Goal: Entertainment & Leisure: Consume media (video, audio)

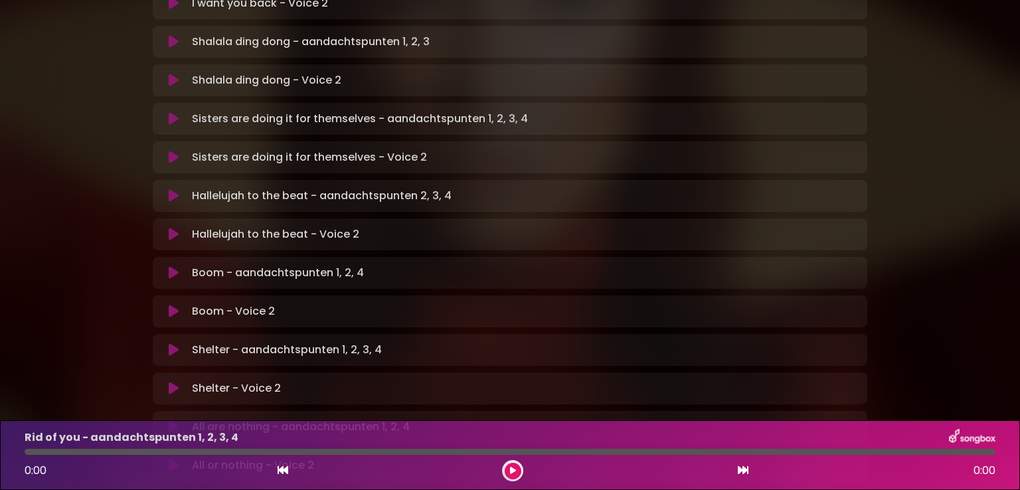
scroll to position [531, 0]
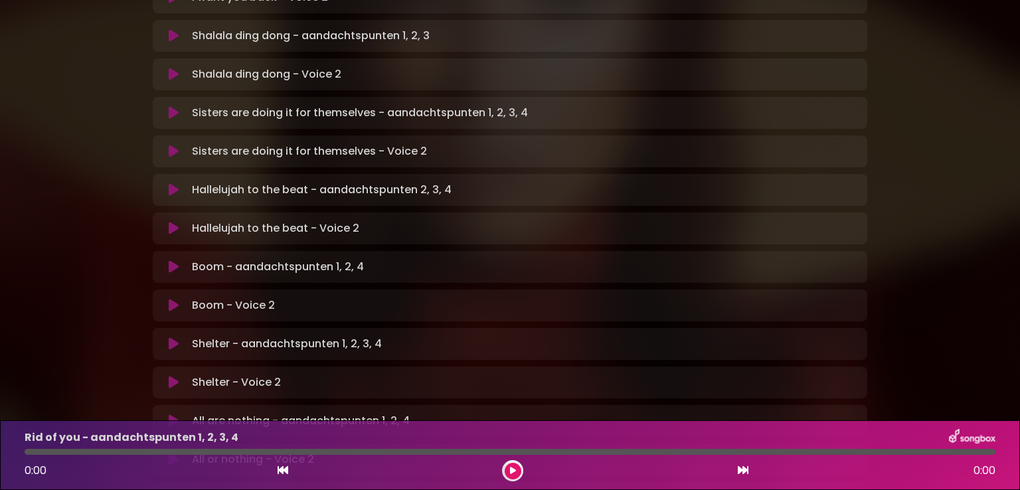
click at [174, 337] on icon at bounding box center [174, 343] width 10 height 13
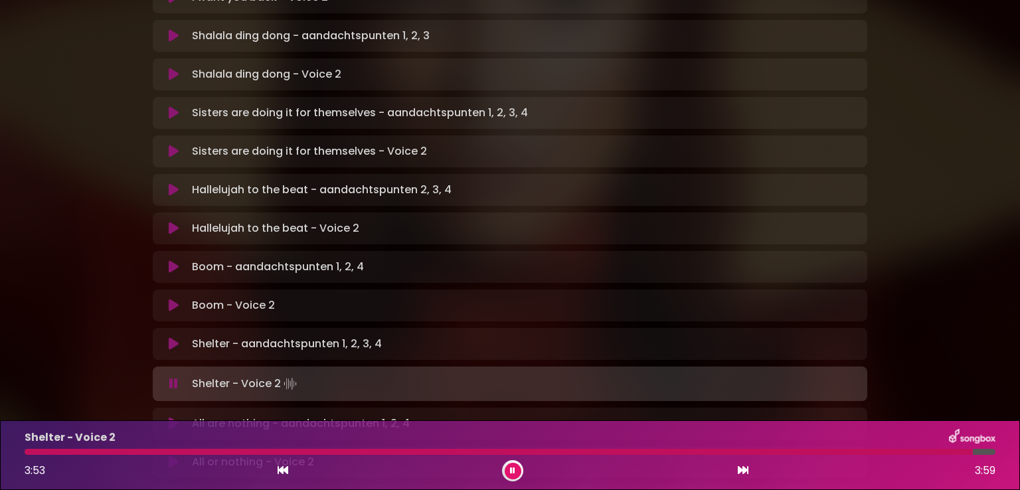
click at [30, 452] on div at bounding box center [499, 452] width 949 height 6
click at [29, 452] on div at bounding box center [504, 452] width 959 height 6
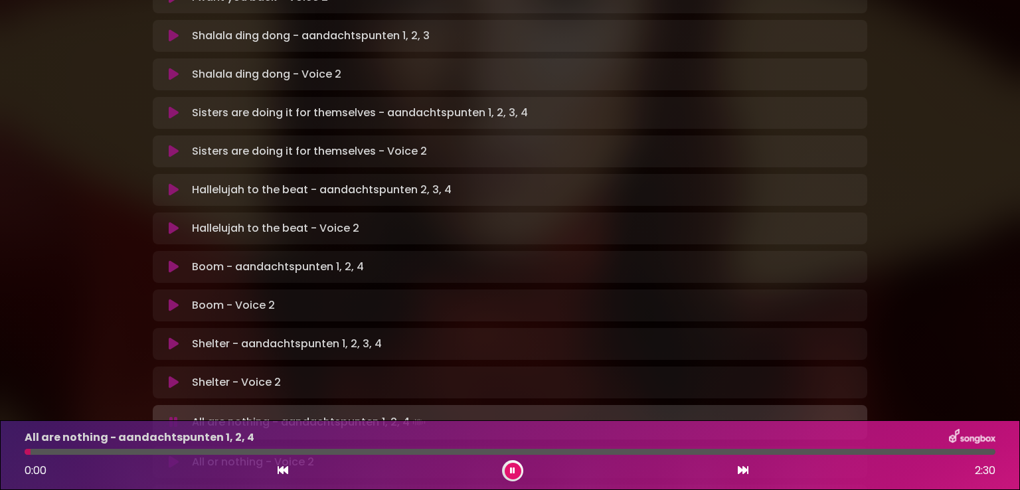
drag, startPoint x: 509, startPoint y: 466, endPoint x: 510, endPoint y: 451, distance: 14.7
click at [509, 466] on button at bounding box center [513, 471] width 17 height 17
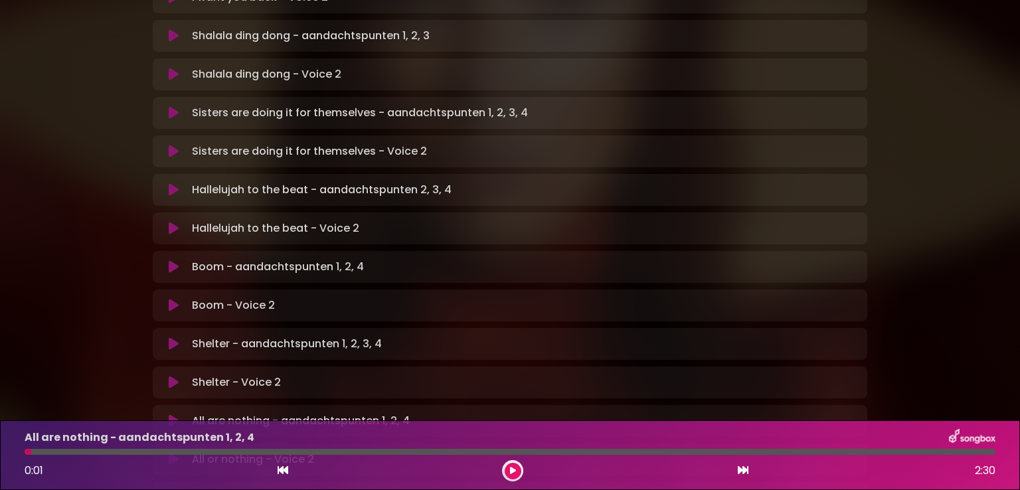
drag, startPoint x: 171, startPoint y: 367, endPoint x: 177, endPoint y: 361, distance: 8.9
click at [171, 415] on icon at bounding box center [174, 421] width 10 height 13
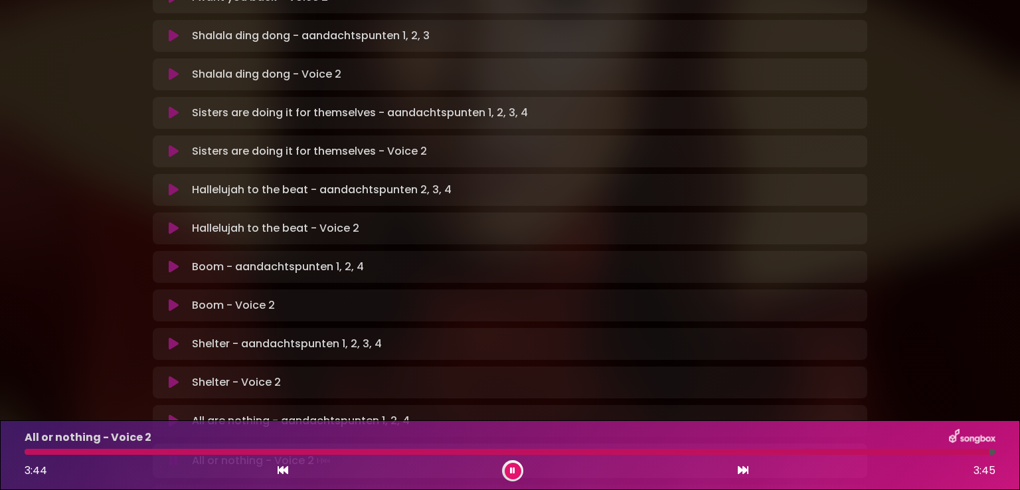
click at [35, 456] on div "All or nothing - Voice 2 3:44 3:45" at bounding box center [510, 455] width 987 height 52
click at [37, 454] on div at bounding box center [510, 452] width 970 height 6
click at [25, 448] on div "Glamourous - aandachtspunten 2 3:45 3:45" at bounding box center [510, 455] width 987 height 52
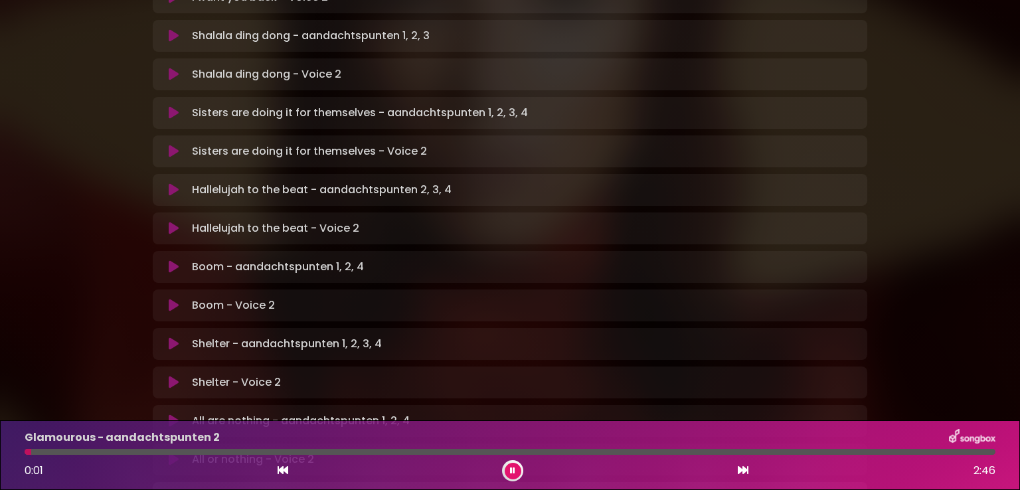
click at [169, 453] on icon at bounding box center [174, 459] width 10 height 13
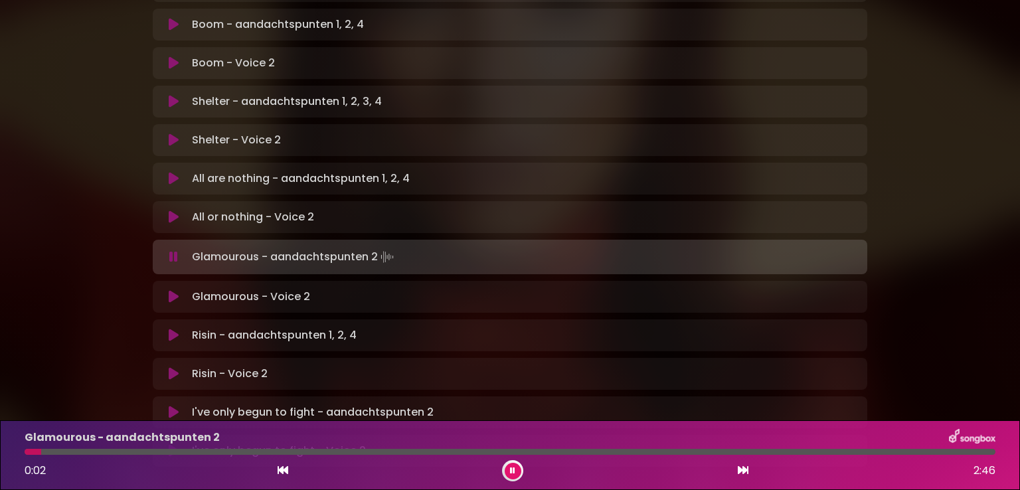
scroll to position [797, 0]
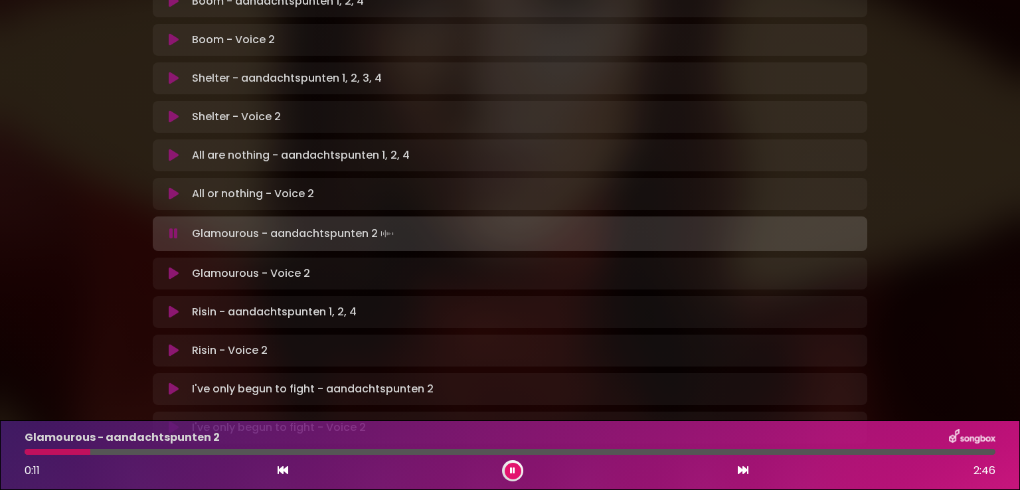
click at [520, 466] on button at bounding box center [513, 471] width 17 height 17
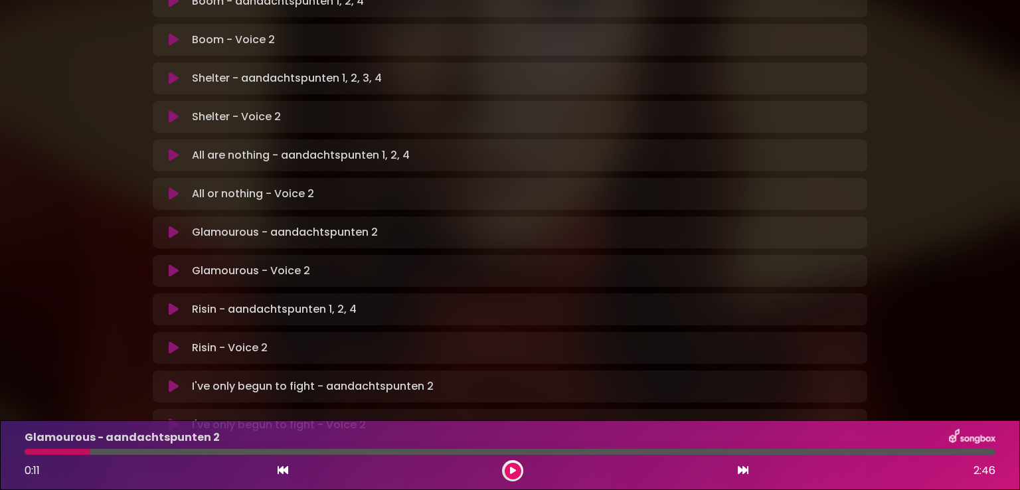
click at [516, 470] on button at bounding box center [513, 471] width 17 height 17
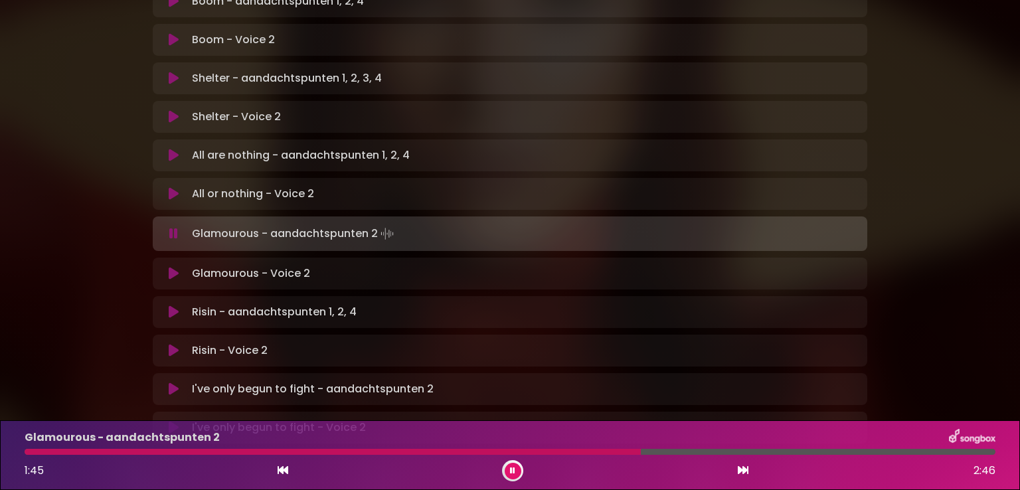
click at [411, 457] on div "Glamourous - aandachtspunten 2 1:45 2:46" at bounding box center [510, 455] width 987 height 52
click at [415, 453] on div at bounding box center [337, 452] width 624 height 6
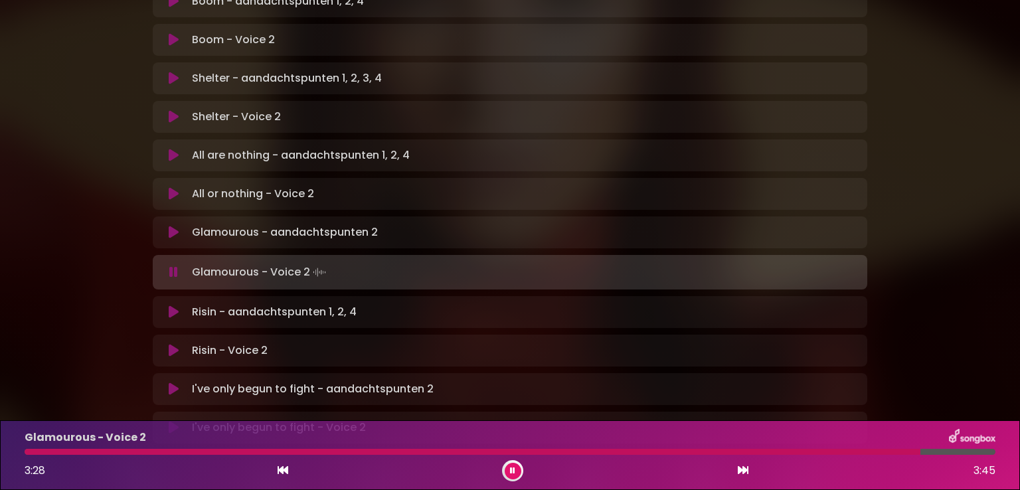
click at [30, 450] on div at bounding box center [473, 452] width 896 height 6
click at [32, 455] on div "Glamourous - Voice 2 2:46 3:45" at bounding box center [510, 455] width 987 height 52
click at [34, 453] on div at bounding box center [384, 452] width 719 height 6
click at [173, 306] on icon at bounding box center [174, 312] width 10 height 13
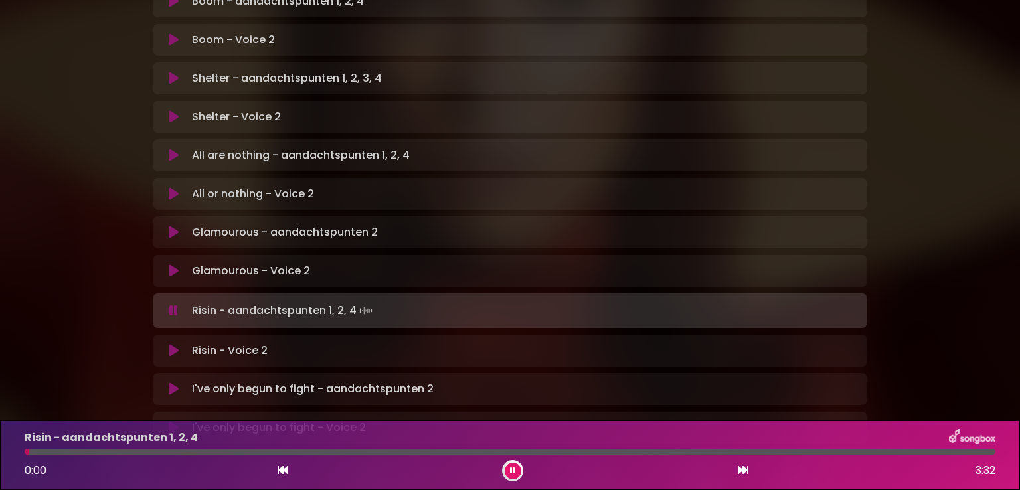
drag, startPoint x: 514, startPoint y: 469, endPoint x: 511, endPoint y: 458, distance: 11.1
click at [514, 468] on icon at bounding box center [513, 471] width 8 height 6
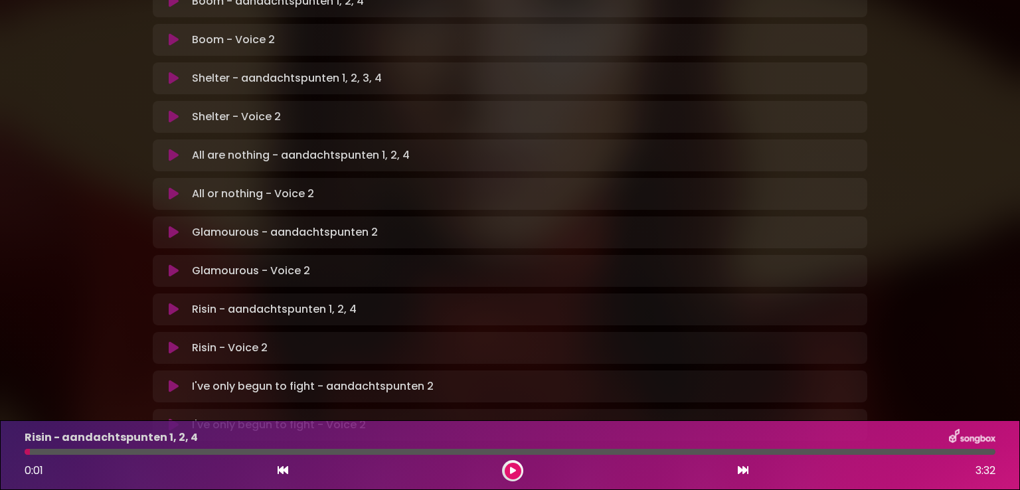
click at [173, 303] on icon at bounding box center [174, 309] width 10 height 13
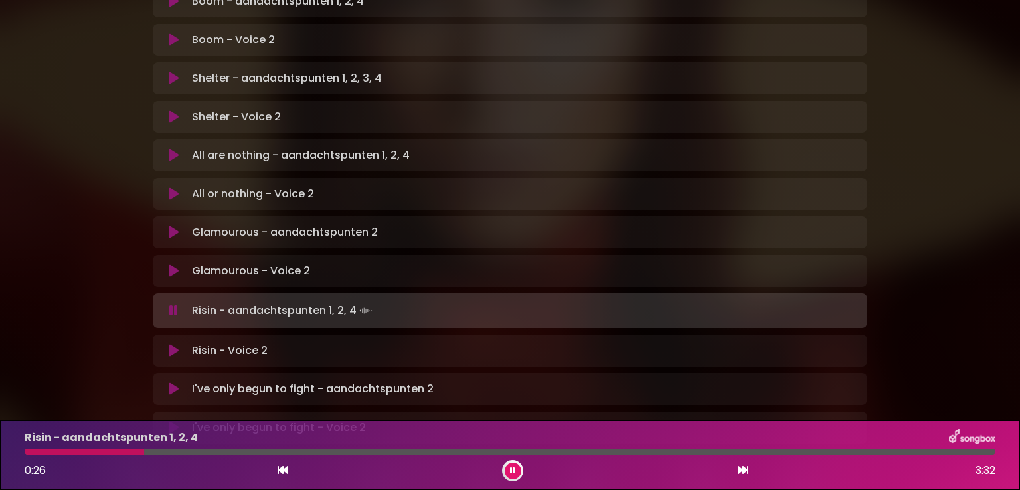
click at [33, 450] on div at bounding box center [85, 452] width 120 height 6
click at [33, 450] on div at bounding box center [106, 452] width 162 height 6
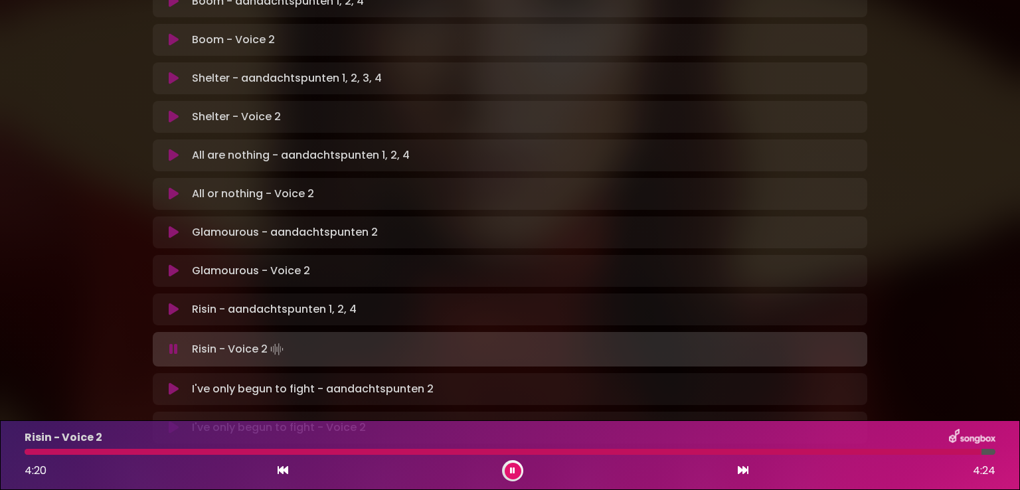
click at [31, 452] on div at bounding box center [503, 452] width 957 height 6
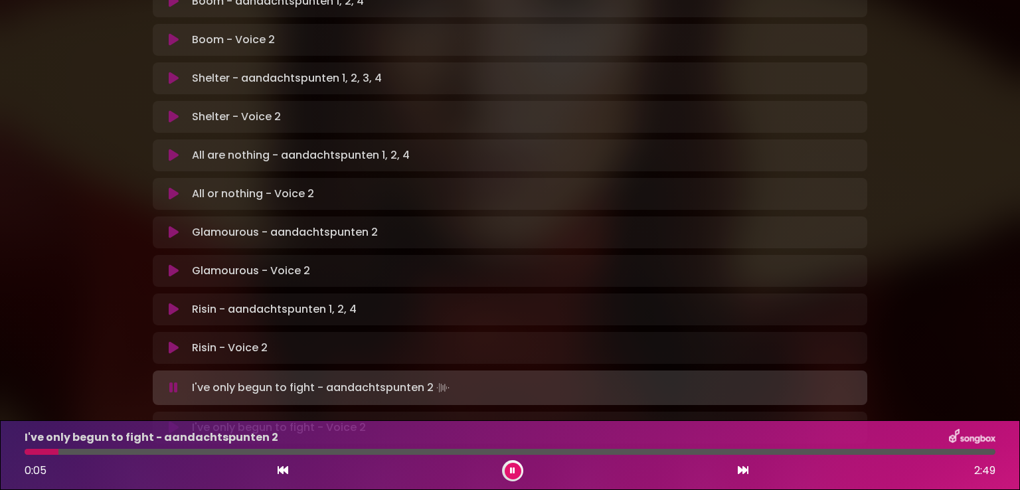
click at [512, 468] on icon at bounding box center [512, 471] width 9 height 7
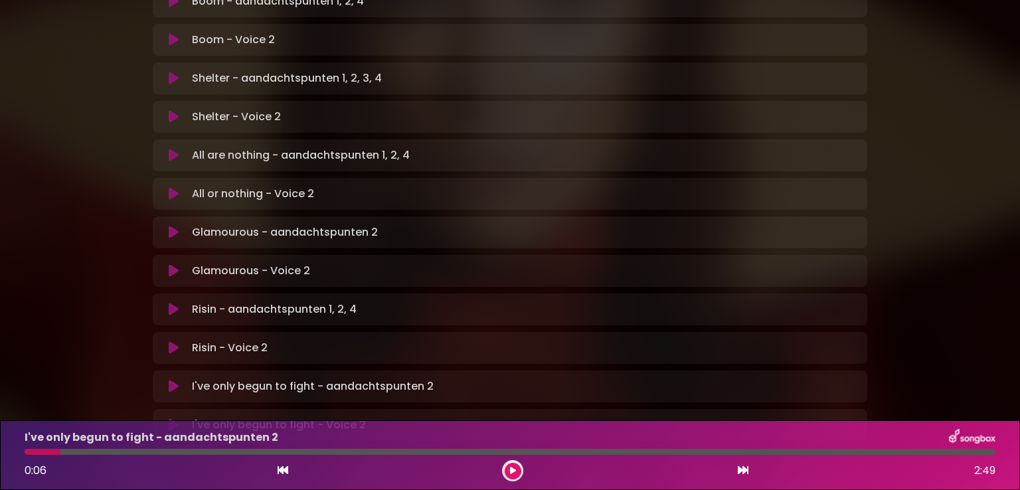
click at [172, 380] on icon at bounding box center [174, 386] width 10 height 13
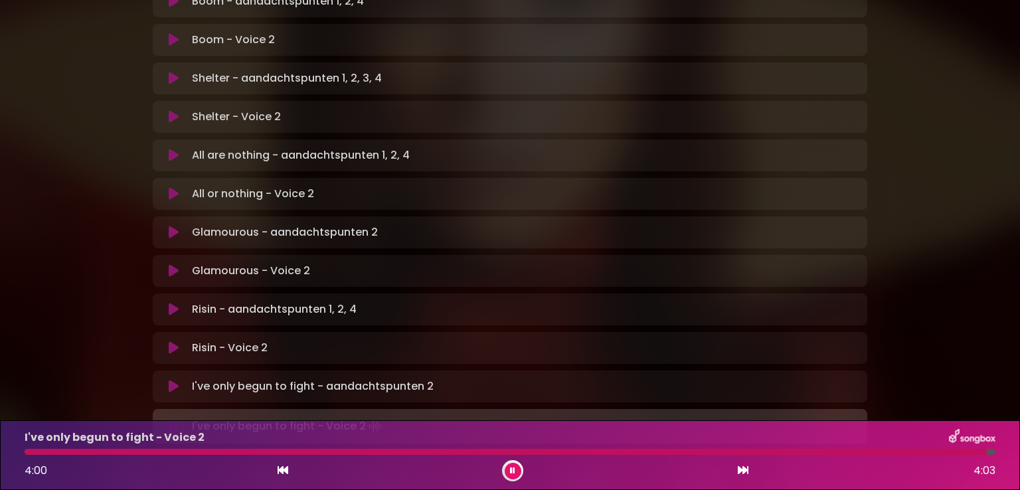
click at [29, 453] on div at bounding box center [506, 452] width 963 height 6
